Goal: Obtain resource: Obtain resource

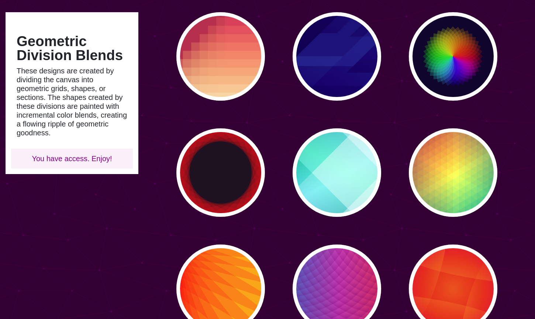
scroll to position [84, 0]
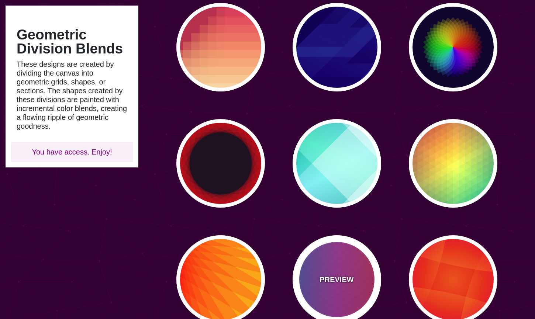
click at [341, 263] on div "PREVIEW" at bounding box center [336, 279] width 89 height 89
type input "#FF3333"
type input "#1884D6"
type input "#690067"
type input "0"
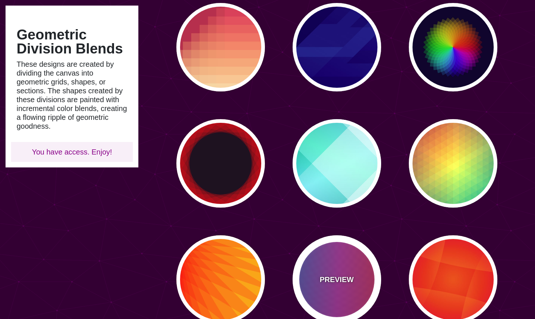
type input "1"
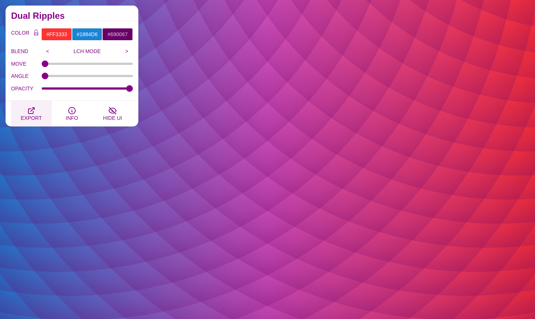
click at [32, 112] on icon "button" at bounding box center [31, 110] width 9 height 9
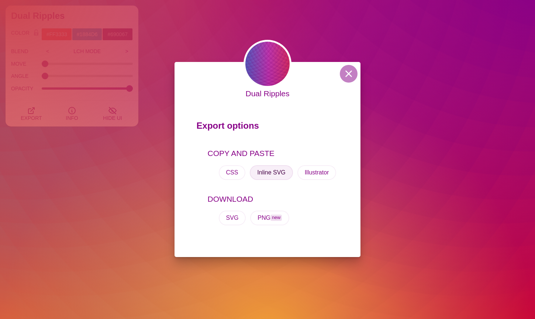
click at [275, 173] on button "Inline SVG" at bounding box center [271, 172] width 43 height 15
click at [352, 76] on button at bounding box center [349, 74] width 18 height 18
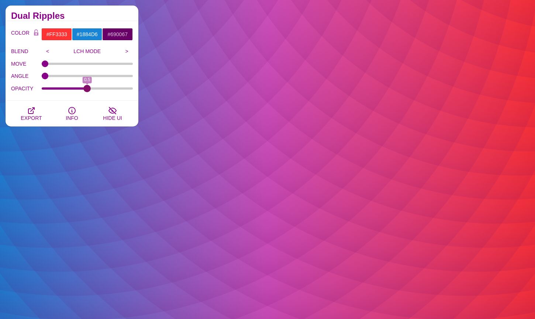
drag, startPoint x: 126, startPoint y: 89, endPoint x: 87, endPoint y: 87, distance: 39.1
type input "0.5"
click at [87, 87] on input "OPACITY" at bounding box center [87, 88] width 91 height 3
click at [38, 110] on button "EXPORT" at bounding box center [31, 114] width 41 height 26
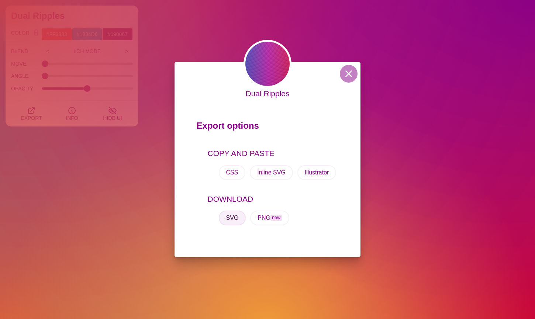
click at [240, 219] on button "SVG" at bounding box center [232, 218] width 27 height 15
click at [283, 171] on button "Inline SVG" at bounding box center [271, 172] width 43 height 15
click at [349, 80] on button at bounding box center [349, 74] width 18 height 18
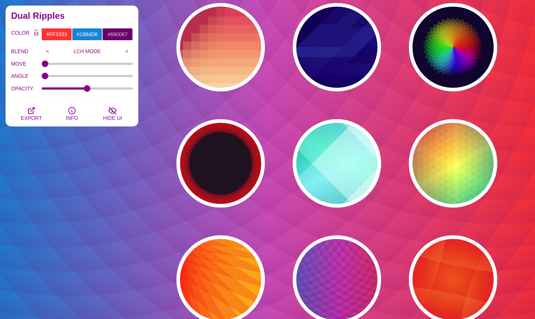
click at [491, 96] on div "PREVIEW PREVIEW PREVIEW PREVIEW PREVIEW PREVIEW PREVIEW PREVIEW PREVIEW PREVIEW…" at bounding box center [339, 279] width 391 height 564
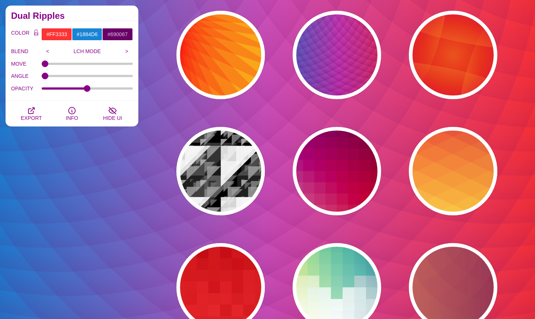
scroll to position [356, 0]
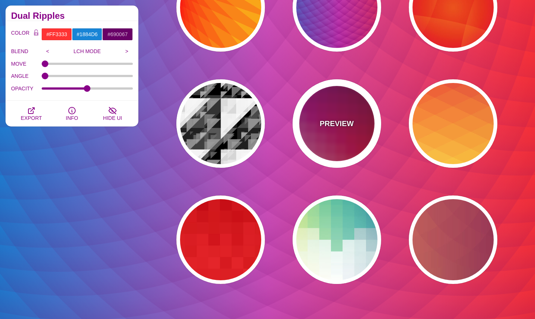
click at [336, 127] on p "PREVIEW" at bounding box center [336, 123] width 34 height 11
type input "#880077"
type input "#CC2222"
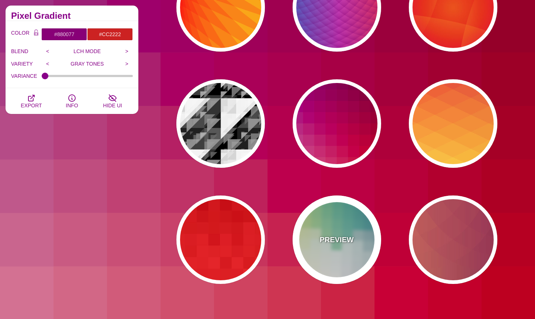
click at [348, 252] on div "PREVIEW" at bounding box center [336, 239] width 89 height 89
type input "#FFEE88"
type input "#FFFFFF"
type input "#2D7A94"
type input "0.5"
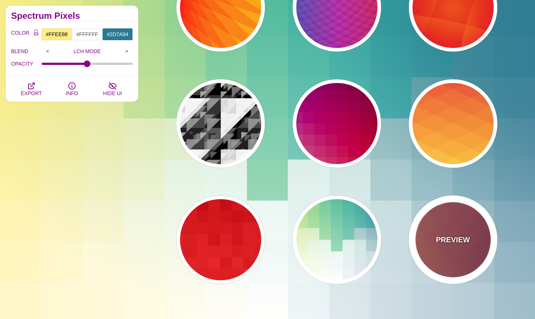
click at [461, 250] on div "PREVIEW" at bounding box center [453, 239] width 89 height 89
type input "#FFAA66"
type input "#440044"
type input "0"
type input "0.2"
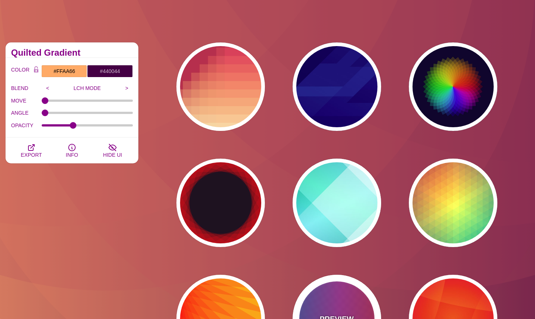
scroll to position [0, 0]
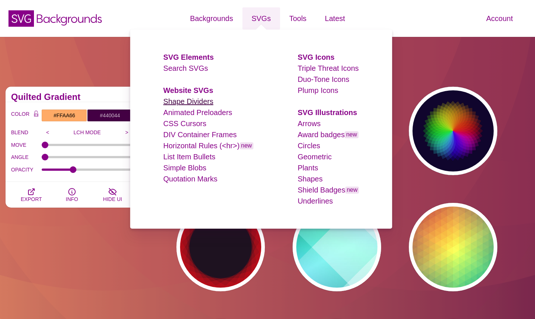
click at [188, 101] on link "Shape Dividers" at bounding box center [188, 101] width 50 height 8
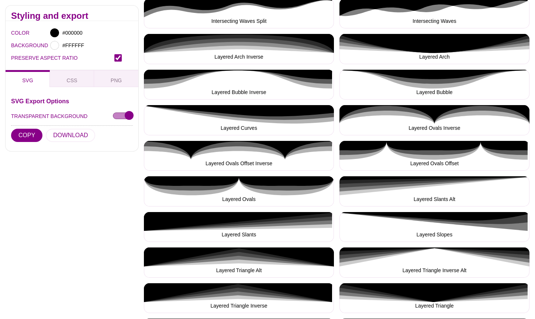
scroll to position [919, 0]
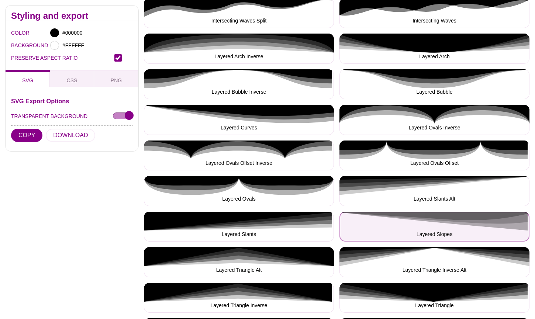
click at [391, 219] on button "Layered Slopes" at bounding box center [434, 227] width 190 height 30
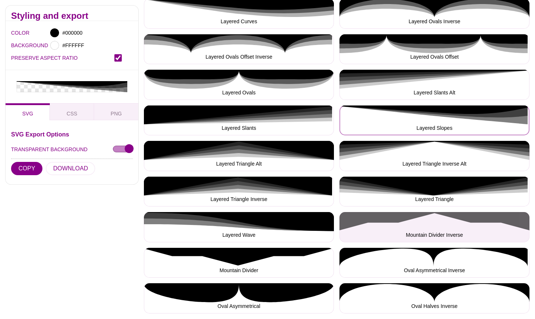
scroll to position [1039, 0]
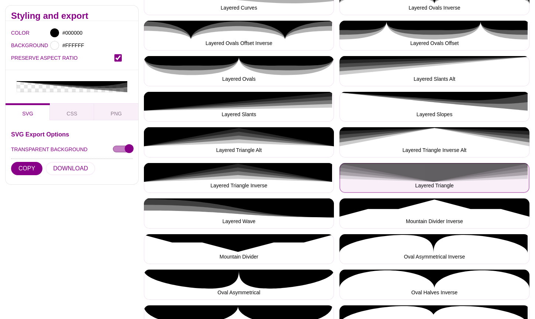
click at [441, 176] on button "Layered Triangle" at bounding box center [434, 178] width 190 height 30
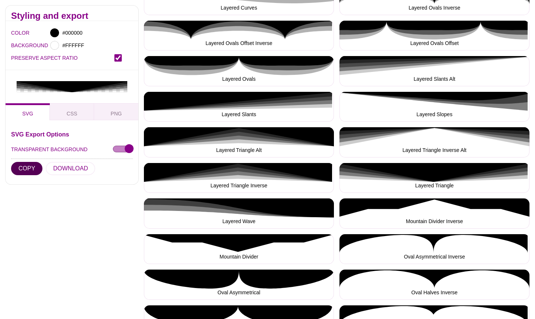
click at [18, 170] on button "COPY" at bounding box center [26, 168] width 31 height 13
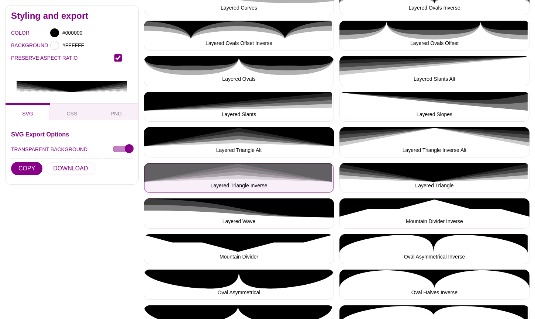
click at [276, 173] on button "Layered Triangle Inverse" at bounding box center [239, 178] width 190 height 30
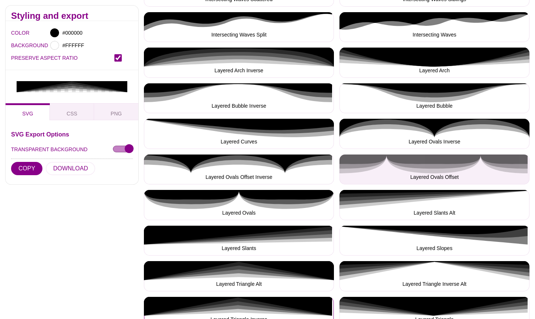
scroll to position [1003, 0]
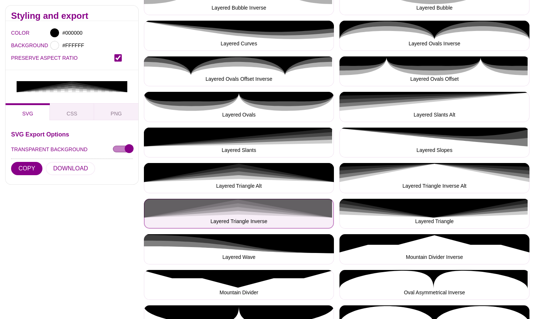
click at [266, 212] on button "Layered Triangle Inverse" at bounding box center [239, 214] width 190 height 30
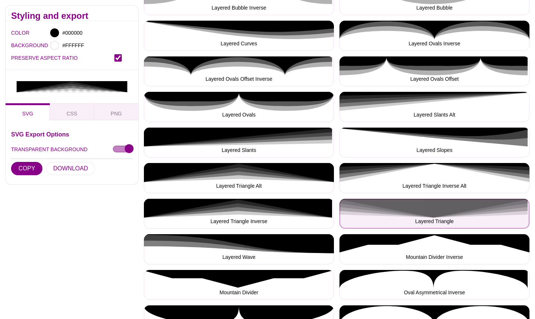
click at [433, 216] on button "Layered Triangle" at bounding box center [434, 214] width 190 height 30
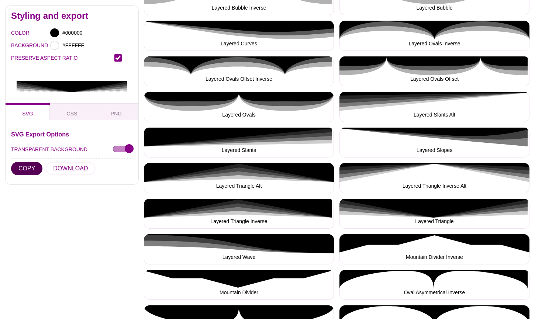
click at [24, 166] on button "COPY" at bounding box center [26, 168] width 31 height 13
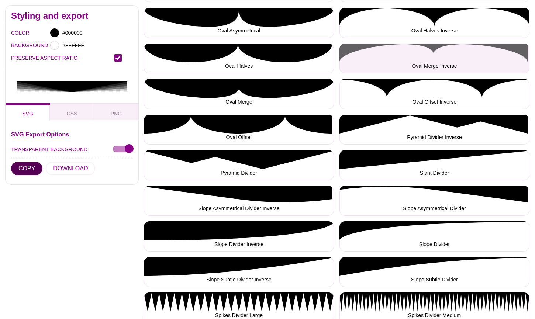
scroll to position [1302, 0]
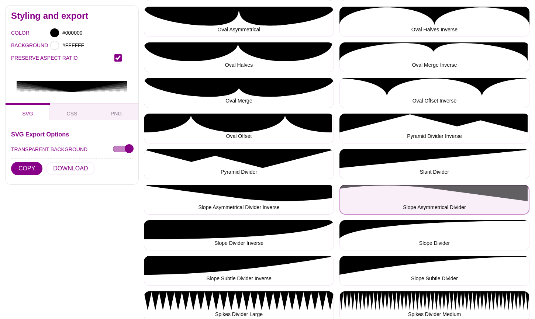
click at [453, 196] on button "Slope Asymmetrical Divider" at bounding box center [434, 200] width 190 height 30
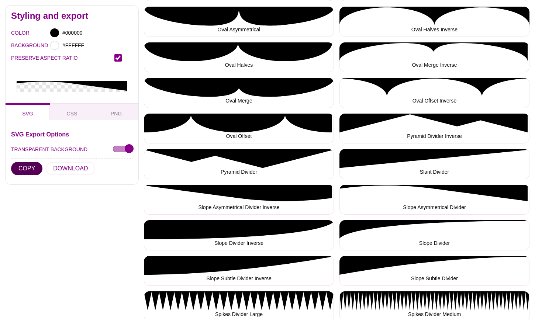
click at [25, 168] on button "COPY" at bounding box center [26, 168] width 31 height 13
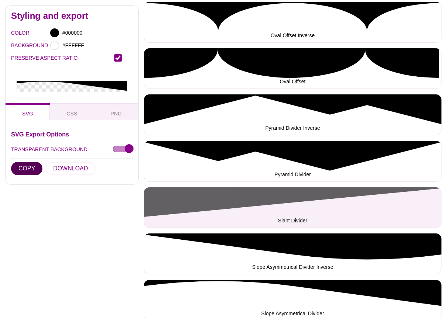
scroll to position [3408, 0]
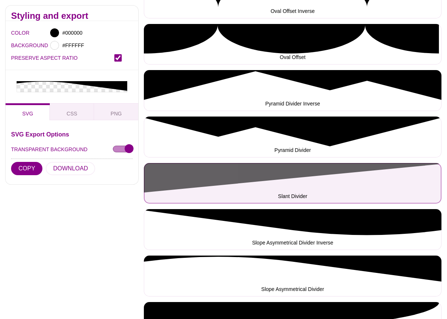
click at [284, 189] on button "Slant Divider" at bounding box center [293, 183] width 298 height 41
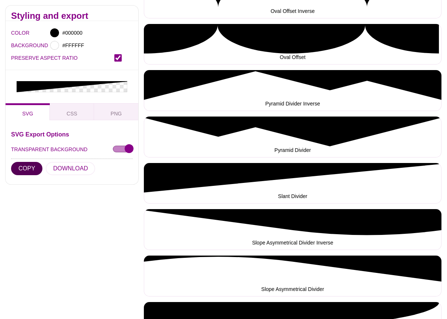
click at [29, 172] on button "COPY" at bounding box center [26, 168] width 31 height 13
